Goal: Information Seeking & Learning: Check status

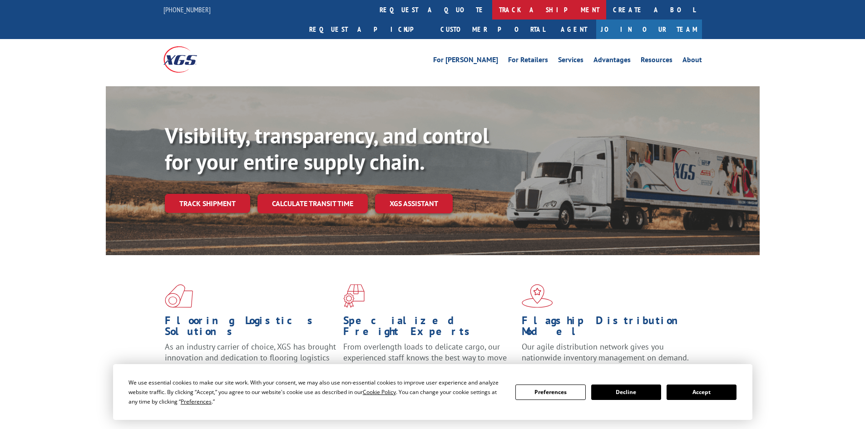
click at [492, 10] on link "track a shipment" at bounding box center [549, 10] width 114 height 20
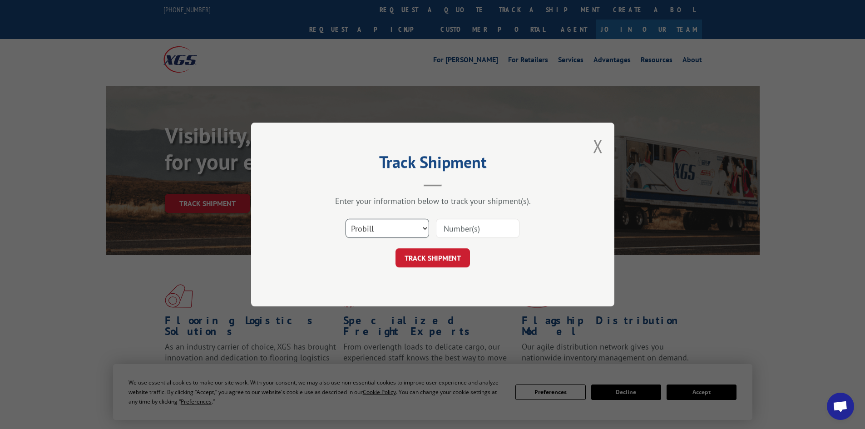
click at [426, 227] on select "Select category... Probill BOL PO" at bounding box center [388, 228] width 84 height 19
select select "bol"
click at [346, 219] on select "Select category... Probill BOL PO" at bounding box center [388, 228] width 84 height 19
click at [453, 223] on input at bounding box center [478, 228] width 84 height 19
paste input "472319"
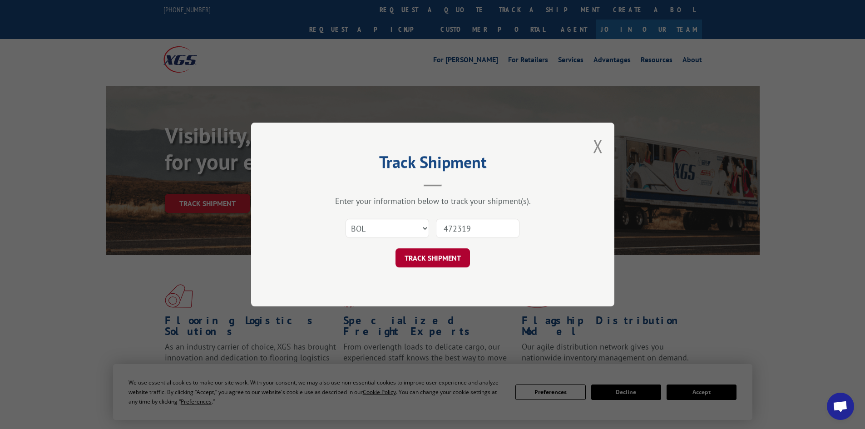
type input "472319"
click at [434, 262] on button "TRACK SHIPMENT" at bounding box center [433, 257] width 74 height 19
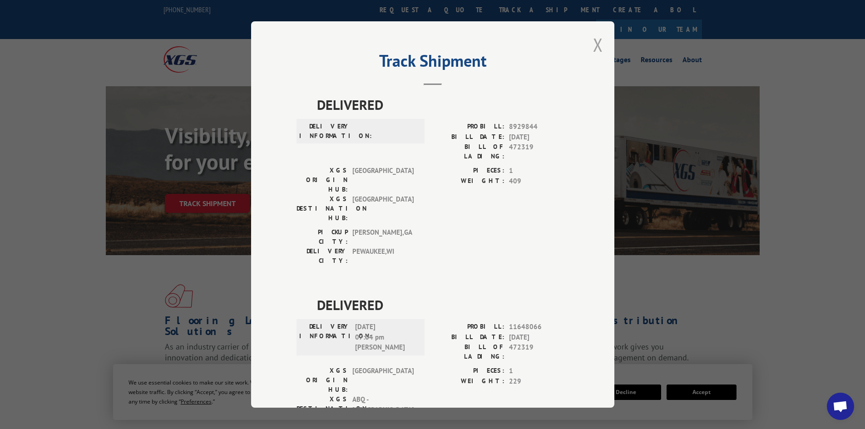
click at [596, 40] on button "Close modal" at bounding box center [598, 45] width 10 height 24
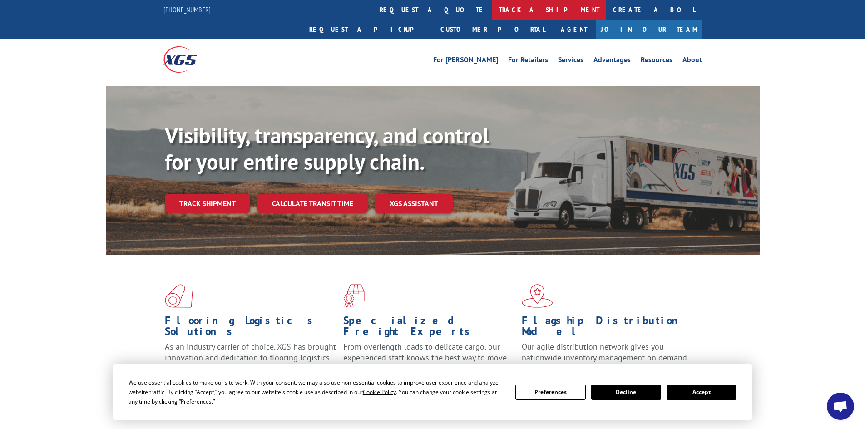
click at [492, 9] on link "track a shipment" at bounding box center [549, 10] width 114 height 20
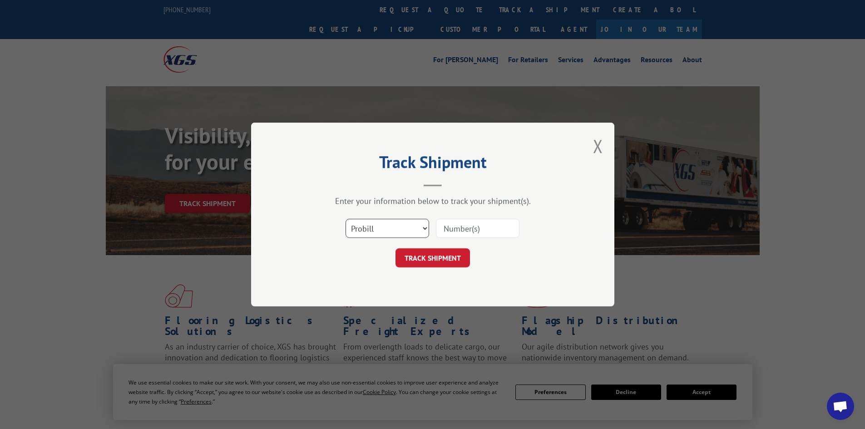
click at [412, 226] on select "Select category... Probill BOL PO" at bounding box center [388, 228] width 84 height 19
select select "bol"
click at [346, 219] on select "Select category... Probill BOL PO" at bounding box center [388, 228] width 84 height 19
click at [455, 233] on input at bounding box center [478, 228] width 84 height 19
paste input "5513823"
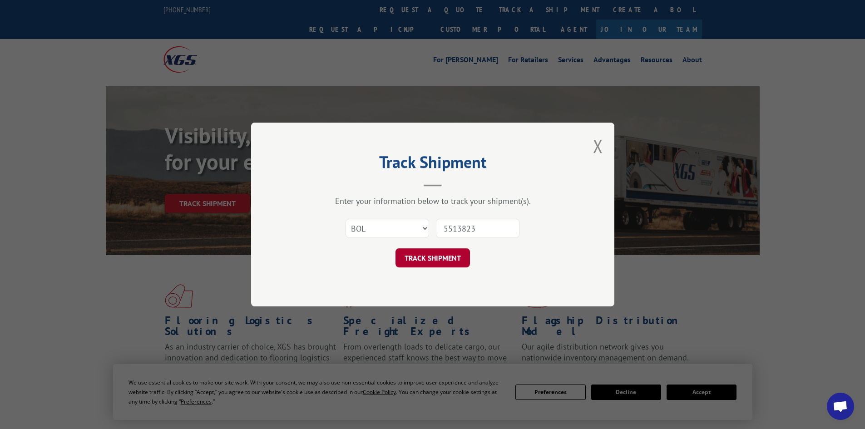
type input "5513823"
click at [437, 259] on button "TRACK SHIPMENT" at bounding box center [433, 257] width 74 height 19
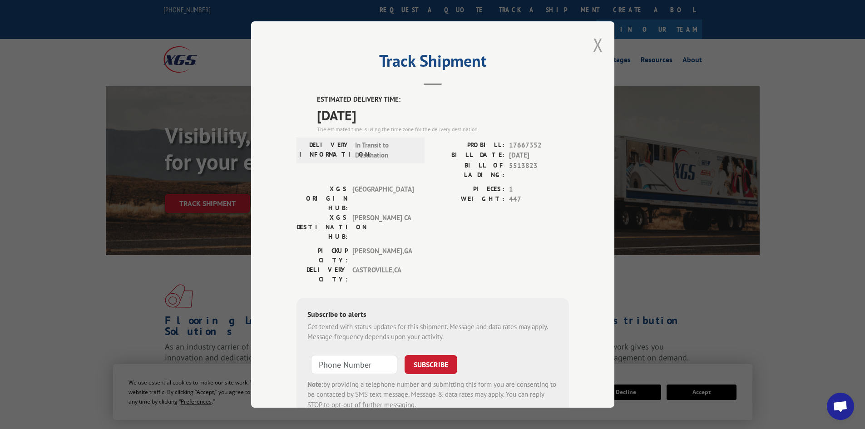
click at [594, 40] on button "Close modal" at bounding box center [598, 45] width 10 height 24
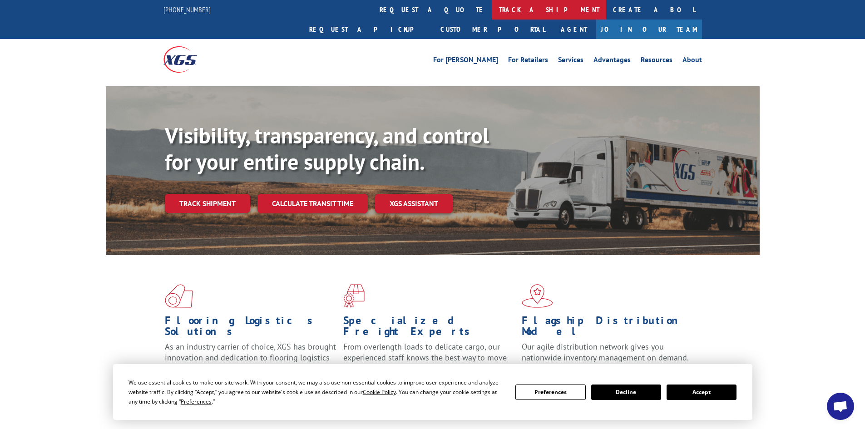
click at [492, 10] on link "track a shipment" at bounding box center [549, 10] width 114 height 20
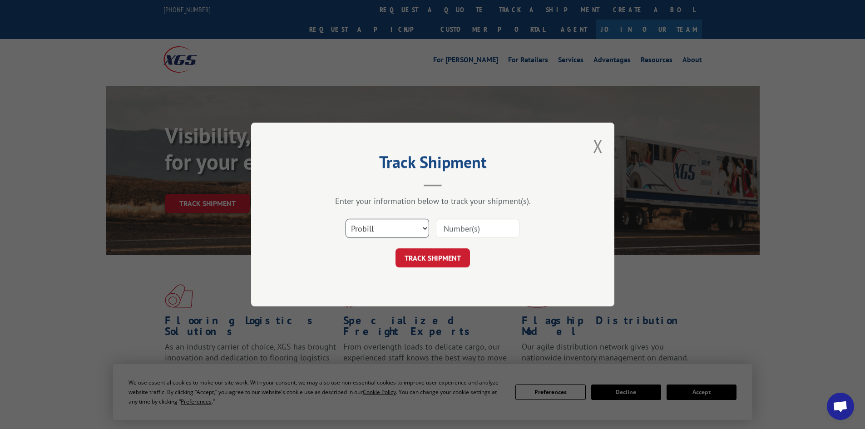
click at [424, 227] on select "Select category... Probill BOL PO" at bounding box center [388, 228] width 84 height 19
select select "bol"
click at [346, 219] on select "Select category... Probill BOL PO" at bounding box center [388, 228] width 84 height 19
click at [446, 226] on input at bounding box center [478, 228] width 84 height 19
paste input "472319"
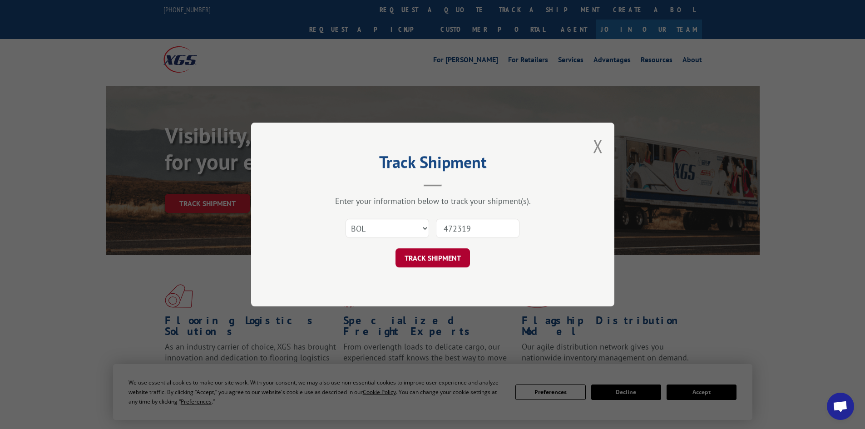
type input "472319"
click at [433, 253] on button "TRACK SHIPMENT" at bounding box center [433, 257] width 74 height 19
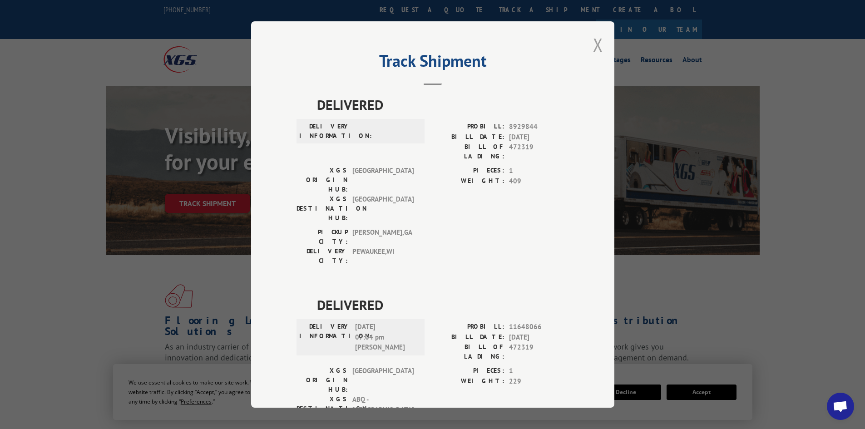
click at [594, 46] on button "Close modal" at bounding box center [598, 45] width 10 height 24
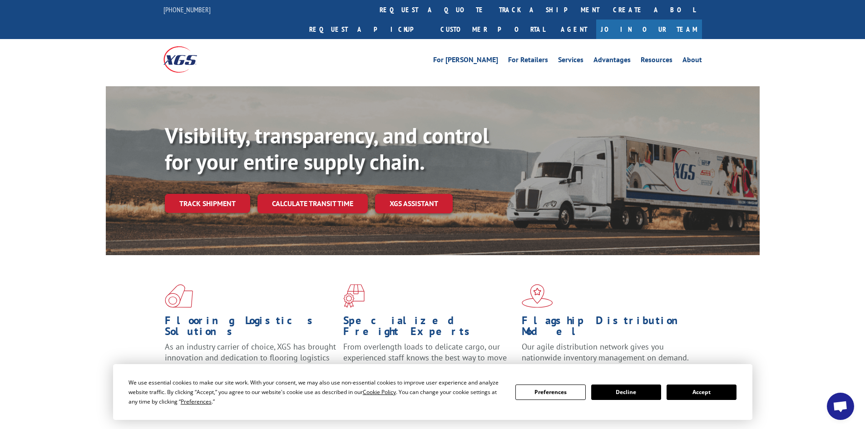
click at [697, 391] on button "Accept" at bounding box center [702, 392] width 70 height 15
